Goal: Task Accomplishment & Management: Use online tool/utility

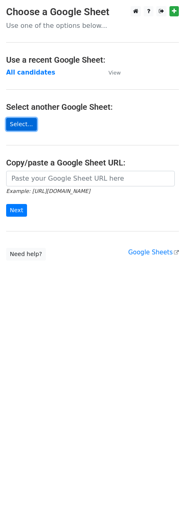
click at [19, 128] on link "Select..." at bounding box center [21, 124] width 31 height 13
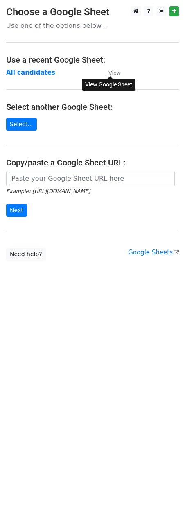
click at [115, 70] on small "View" at bounding box center [114, 73] width 12 height 6
click at [59, 26] on p "Use one of the options below..." at bounding box center [92, 25] width 173 height 9
click at [86, 23] on p "Use one of the options below..." at bounding box center [92, 25] width 173 height 9
click at [64, 12] on h3 "Choose a Google Sheet" at bounding box center [92, 12] width 173 height 12
click at [32, 23] on p "Use one of the options below..." at bounding box center [92, 25] width 173 height 9
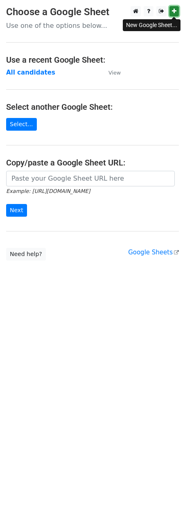
click at [174, 11] on icon at bounding box center [174, 11] width 5 height 6
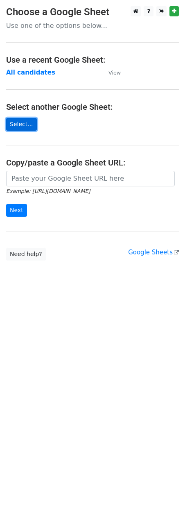
click at [20, 126] on link "Select..." at bounding box center [21, 124] width 31 height 13
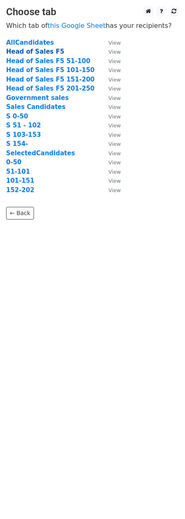
click at [41, 50] on strong "Head of Sales F5" at bounding box center [35, 51] width 58 height 7
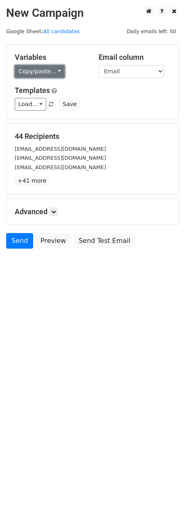
click at [57, 70] on link "Copy/paste..." at bounding box center [40, 71] width 50 height 13
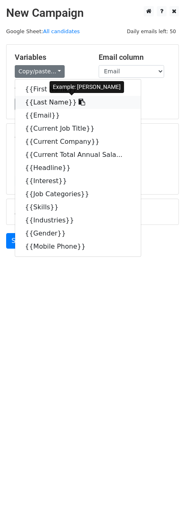
click at [52, 102] on link "{{Last Name}}" at bounding box center [78, 102] width 126 height 13
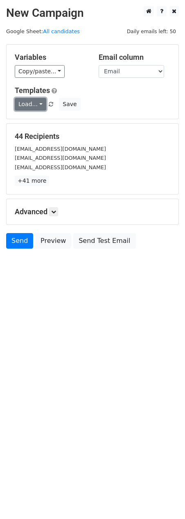
click at [38, 102] on link "Load..." at bounding box center [31, 104] width 32 height 13
click at [132, 104] on div "Load... Databricks - SA template Save" at bounding box center [93, 104] width 168 height 13
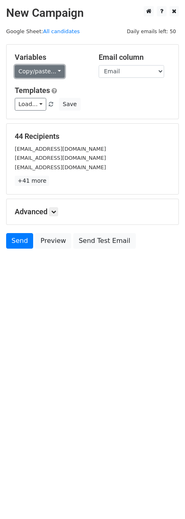
click at [57, 71] on link "Copy/paste..." at bounding box center [40, 71] width 50 height 13
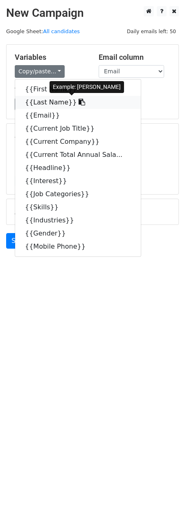
click at [54, 99] on link "{{Last Name}}" at bounding box center [78, 102] width 126 height 13
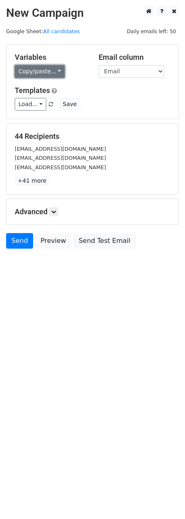
click at [56, 71] on link "Copy/paste..." at bounding box center [40, 71] width 50 height 13
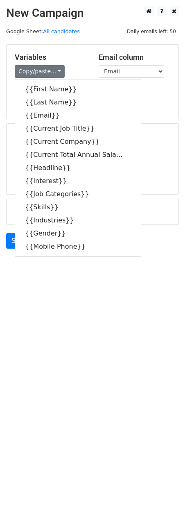
click at [139, 279] on body "New Campaign Daily emails left: 50 Google Sheet: All candidates Variables Copy/…" at bounding box center [92, 145] width 185 height 279
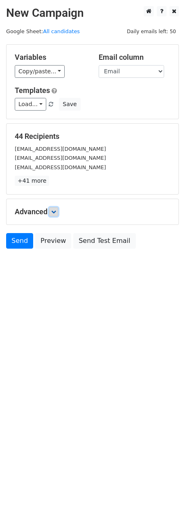
click at [55, 211] on icon at bounding box center [53, 211] width 5 height 5
